Goal: Task Accomplishment & Management: Manage account settings

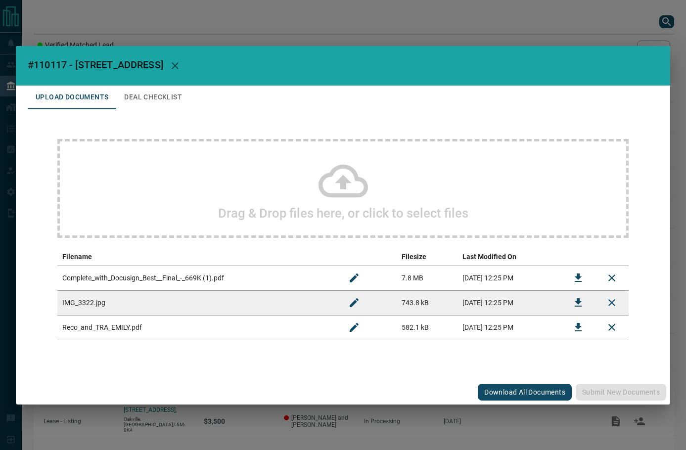
click at [41, 61] on span "#110117 - [STREET_ADDRESS]" at bounding box center [96, 65] width 136 height 12
copy span "110117"
click at [573, 276] on icon "Download" at bounding box center [579, 278] width 12 height 12
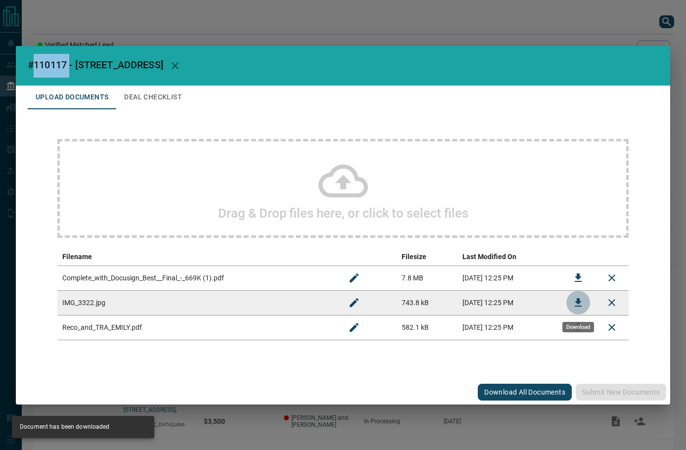
click at [575, 305] on icon "Download" at bounding box center [579, 303] width 12 height 12
drag, startPoint x: 532, startPoint y: 120, endPoint x: 522, endPoint y: 122, distance: 11.2
click at [532, 120] on div "Drag & Drop files here, or click to select files Filename Filesize Last Modifie…" at bounding box center [343, 239] width 631 height 261
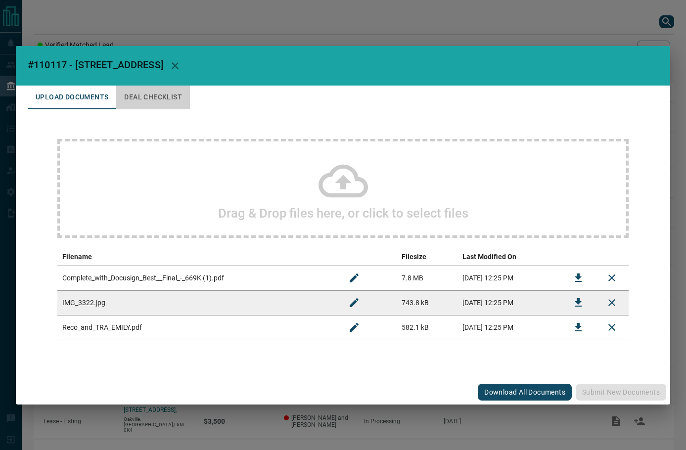
click at [161, 94] on button "Deal Checklist" at bounding box center [153, 98] width 74 height 24
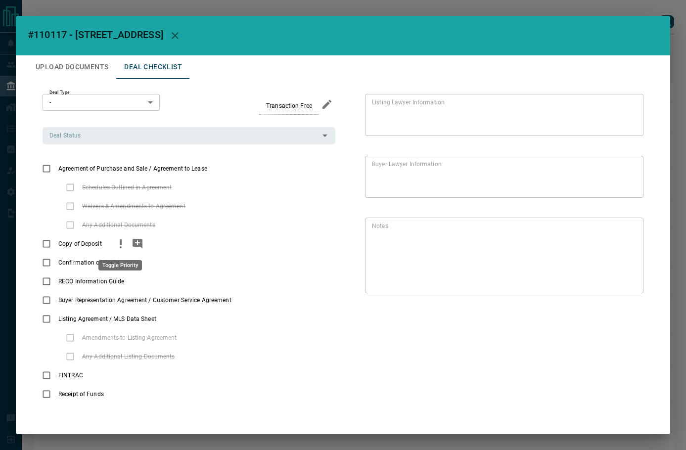
click at [115, 242] on icon "priority" at bounding box center [121, 244] width 12 height 12
click at [134, 245] on icon "add note" at bounding box center [138, 244] width 10 height 10
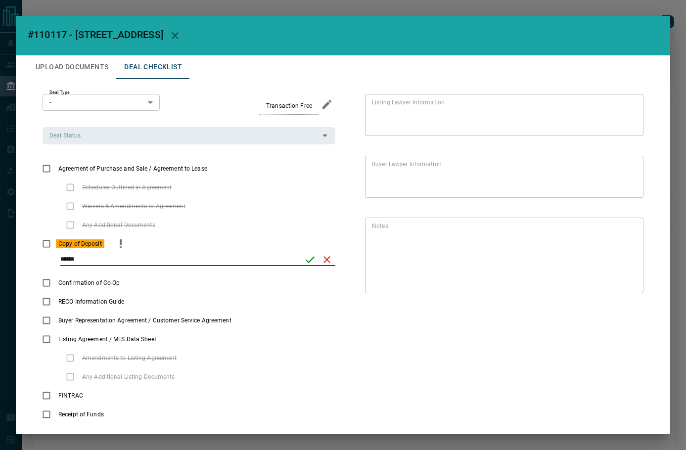
type input "******"
click at [308, 263] on icon "save" at bounding box center [310, 260] width 12 height 12
click at [108, 134] on input "Deal Status" at bounding box center [181, 135] width 271 height 11
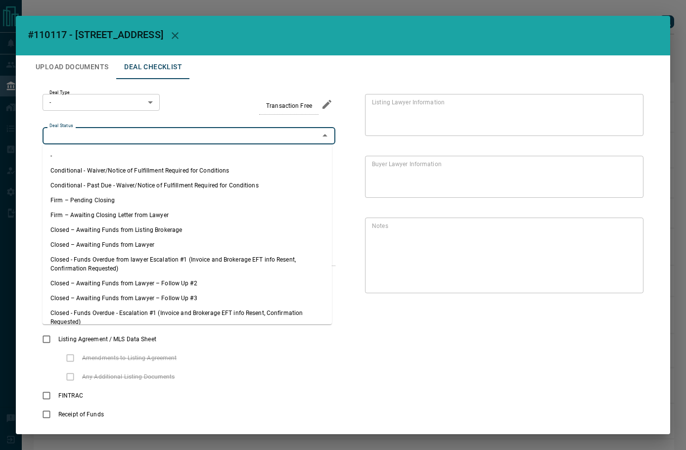
click at [118, 200] on li "Firm – Pending Closing" at bounding box center [188, 200] width 290 height 15
type input "**********"
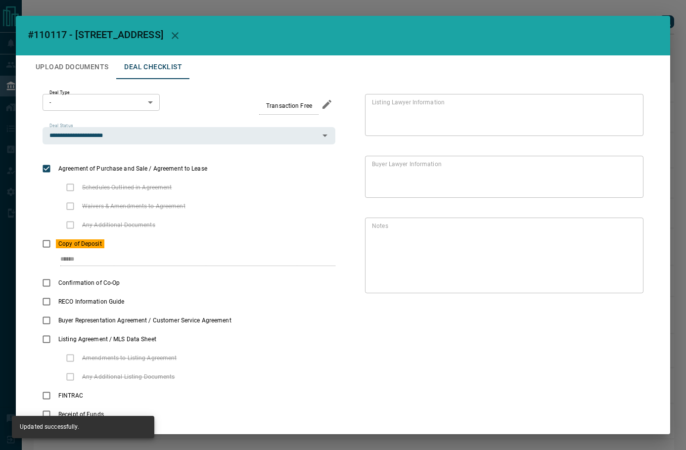
click at [127, 98] on body "Lead Transfers Leads Deals Listings Campaigns Quota Rules Agent Quotas Admin Mo…" at bounding box center [343, 248] width 686 height 497
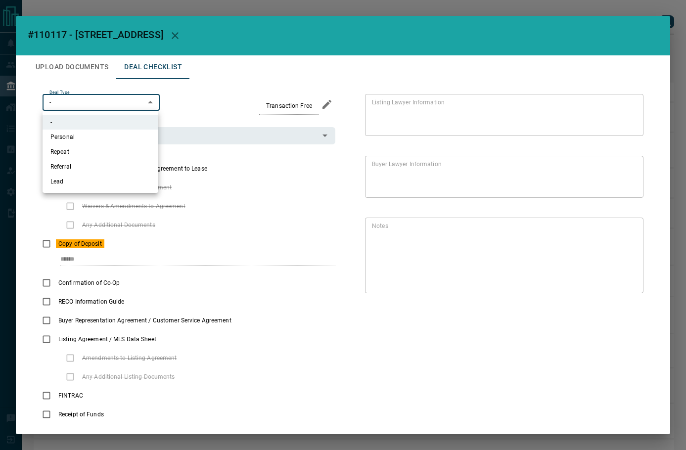
drag, startPoint x: 91, startPoint y: 186, endPoint x: 103, endPoint y: 167, distance: 22.2
click at [91, 182] on li "Lead" at bounding box center [101, 181] width 116 height 15
type input "*"
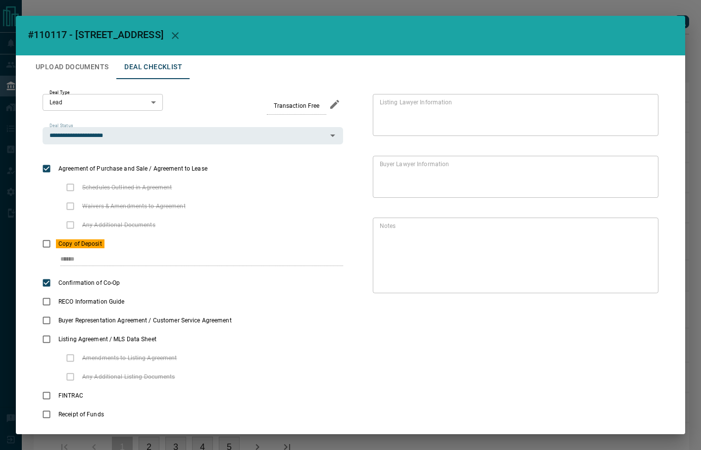
click at [71, 67] on button "Upload Documents" at bounding box center [72, 67] width 89 height 24
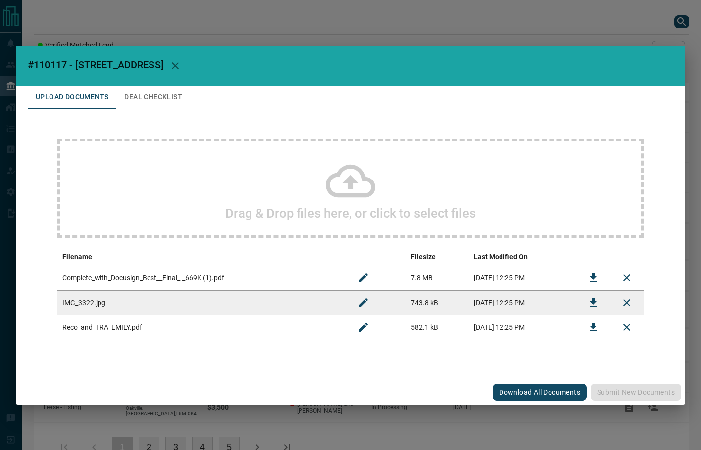
click at [584, 330] on button "Download" at bounding box center [593, 328] width 24 height 24
click at [187, 96] on button "Deal Checklist" at bounding box center [153, 98] width 74 height 24
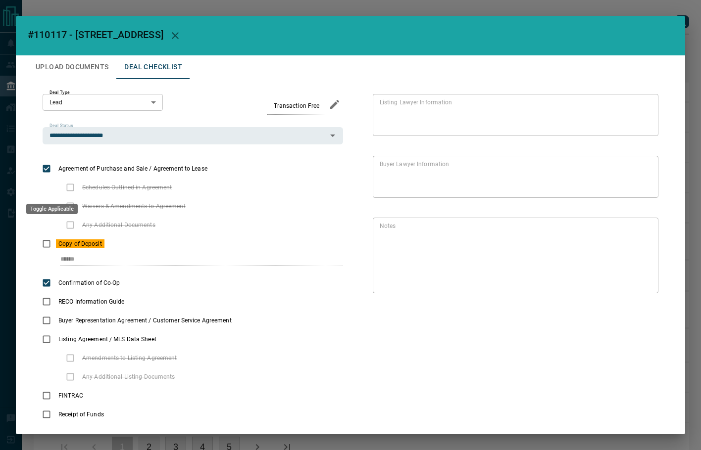
drag, startPoint x: 62, startPoint y: 194, endPoint x: 62, endPoint y: 206, distance: 11.9
click at [53, 206] on div "Toggle Applicable" at bounding box center [51, 209] width 51 height 10
click at [205, 207] on icon "priority" at bounding box center [204, 206] width 12 height 12
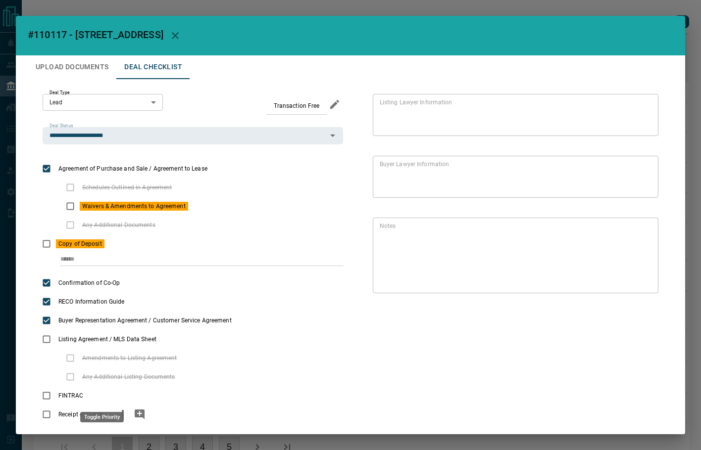
drag, startPoint x: 98, startPoint y: 395, endPoint x: 134, endPoint y: 417, distance: 42.2
click at [99, 395] on icon "priority" at bounding box center [102, 396] width 12 height 12
click at [121, 417] on icon "priority" at bounding box center [123, 415] width 12 height 12
click at [224, 203] on icon "add note" at bounding box center [221, 206] width 10 height 10
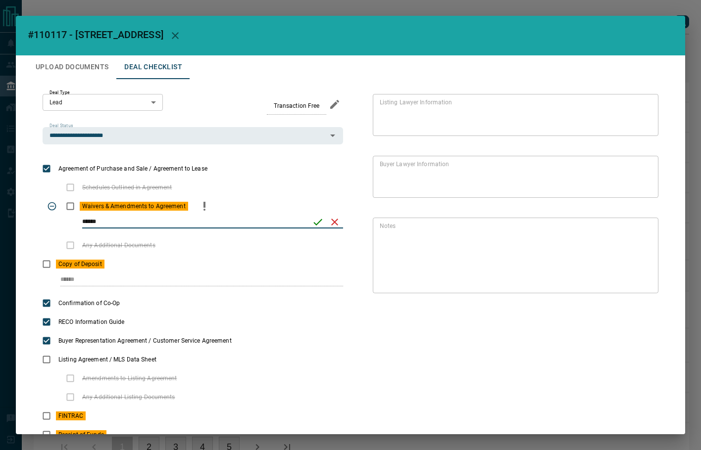
type input "******"
click at [316, 221] on icon "save" at bounding box center [317, 222] width 9 height 6
click at [64, 72] on button "Upload Documents" at bounding box center [72, 67] width 89 height 24
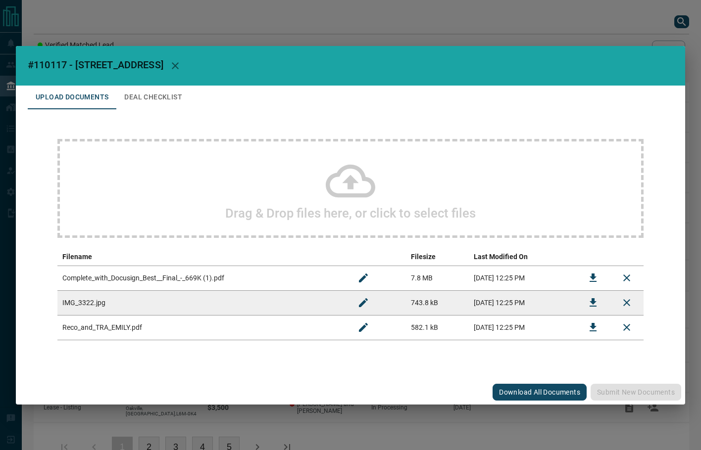
click at [268, 175] on div "Drag & Drop files here, or click to select files" at bounding box center [350, 188] width 586 height 99
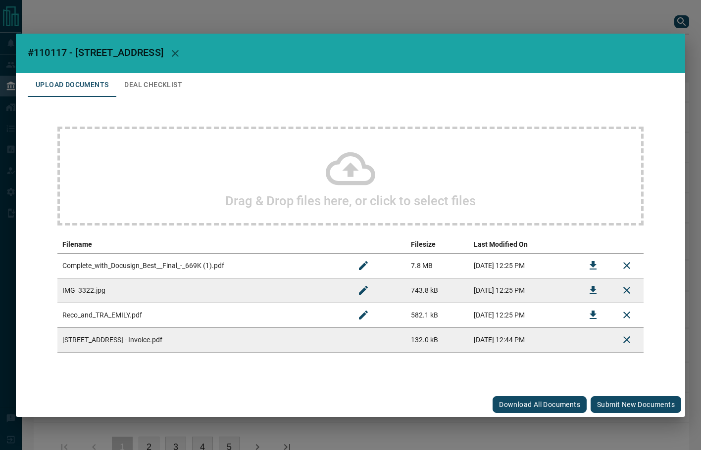
click at [600, 402] on button "Submit new documents" at bounding box center [635, 404] width 91 height 17
click at [133, 87] on button "Deal Checklist" at bounding box center [153, 85] width 74 height 24
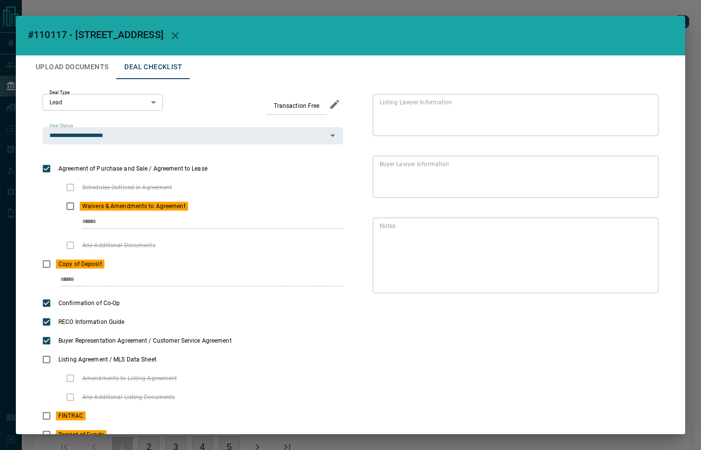
drag, startPoint x: 87, startPoint y: 65, endPoint x: 133, endPoint y: 76, distance: 47.2
click at [87, 65] on button "Upload Documents" at bounding box center [72, 67] width 89 height 24
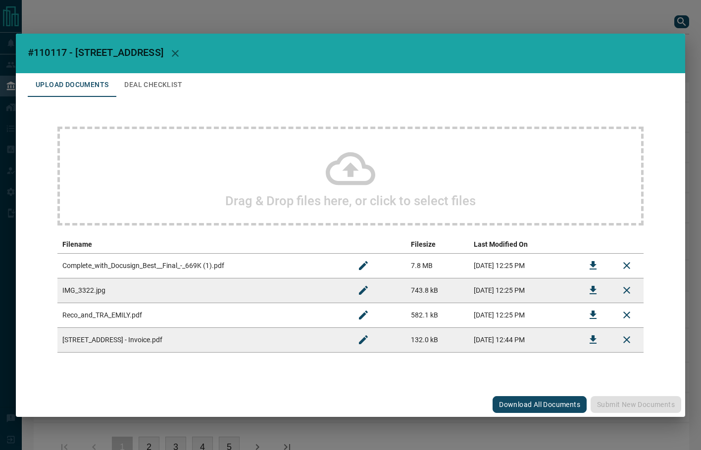
click at [139, 85] on button "Deal Checklist" at bounding box center [153, 85] width 74 height 24
